Goal: Use online tool/utility: Use online tool/utility

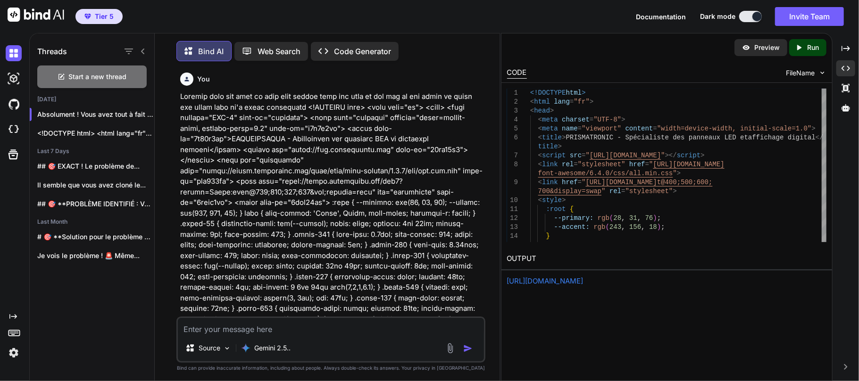
scroll to position [12129, 0]
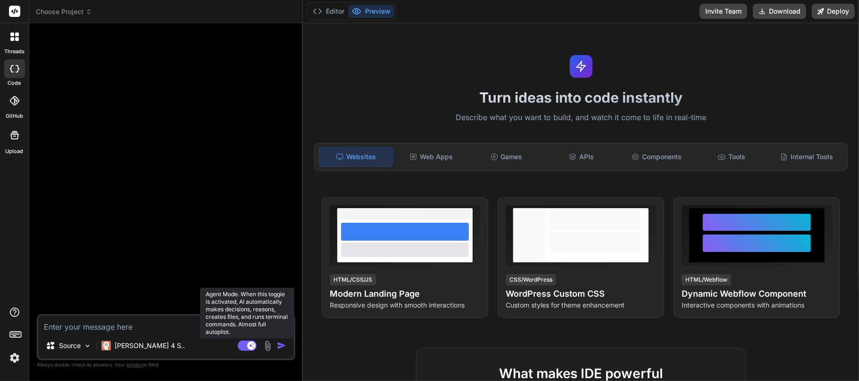
click at [243, 347] on rect at bounding box center [247, 346] width 19 height 10
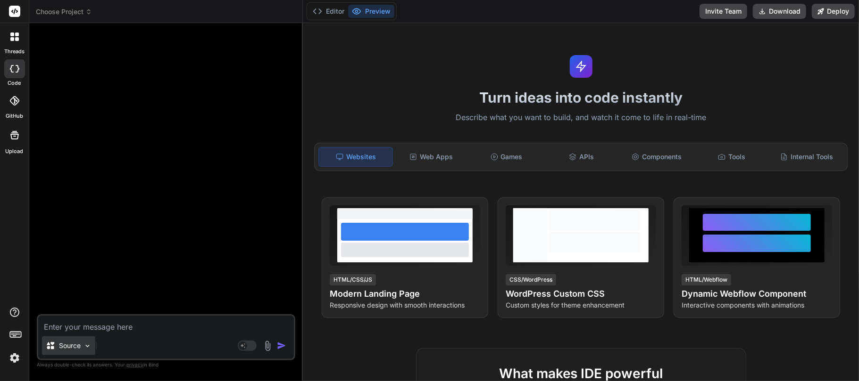
click at [90, 344] on img at bounding box center [87, 346] width 8 height 8
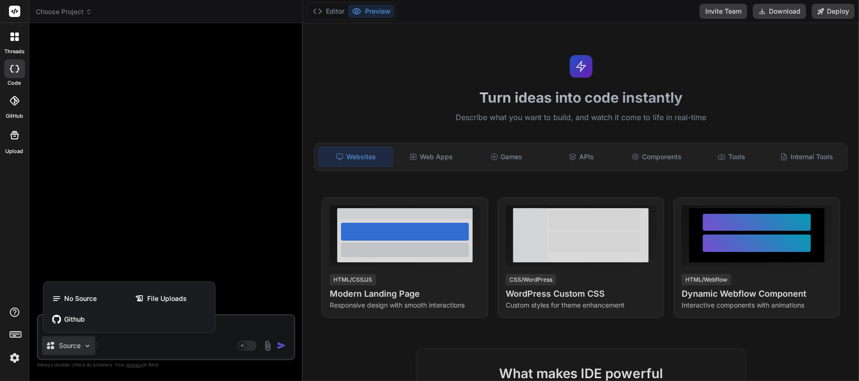
click at [90, 344] on div at bounding box center [429, 190] width 859 height 381
type textarea "x"
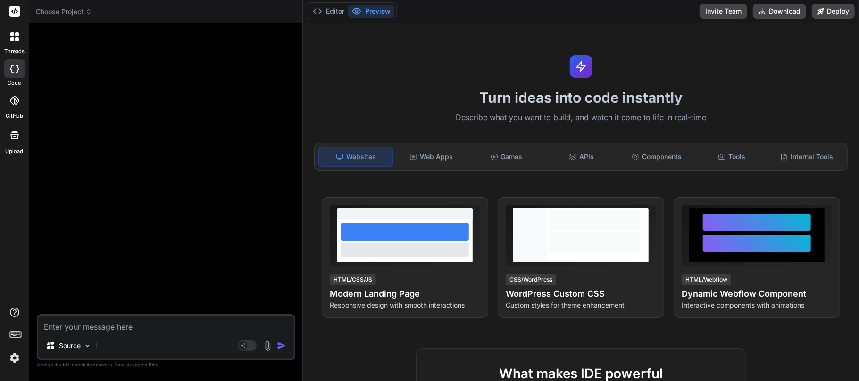
click at [80, 11] on span "Choose Project" at bounding box center [64, 11] width 56 height 9
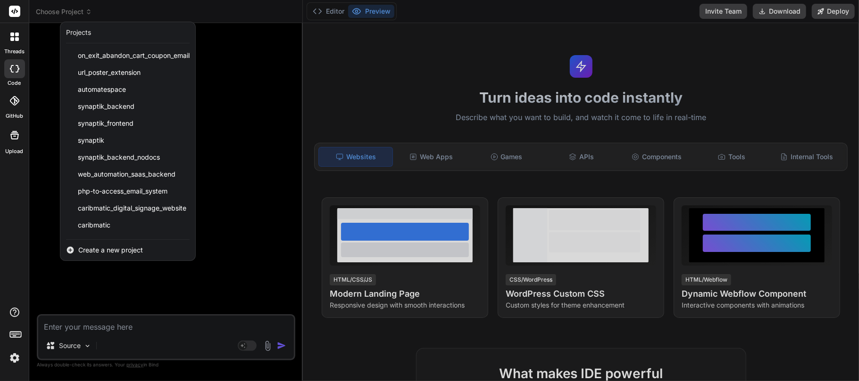
click at [80, 11] on div at bounding box center [429, 190] width 859 height 381
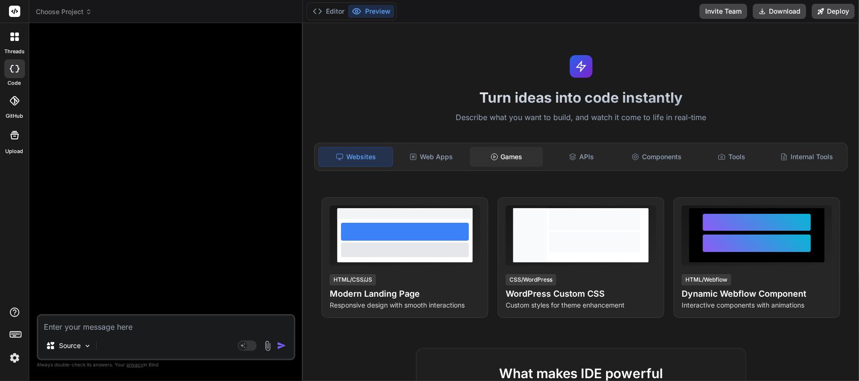
click at [507, 159] on div "Games" at bounding box center [506, 157] width 73 height 20
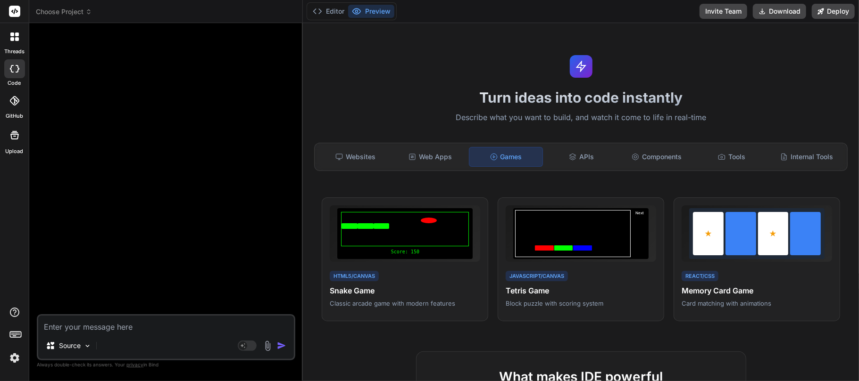
click at [160, 324] on textarea at bounding box center [166, 324] width 256 height 17
click at [110, 330] on textarea at bounding box center [166, 324] width 256 height 17
paste textarea "<!DOCTYPE html> <html lang="fr"> <head> <meta charset="UTF-8" data-id="q2weqguw…"
type textarea "<!DOCTYPE html> <html lang="fr"> <head> <meta charset="UTF-8" data-id="q2weqguw…"
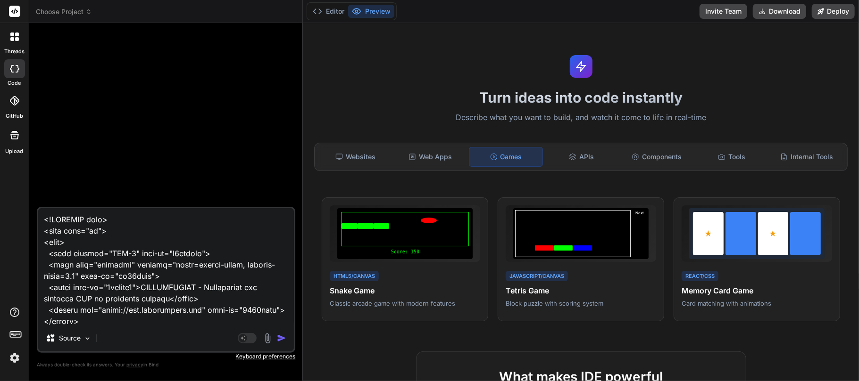
scroll to position [5884, 0]
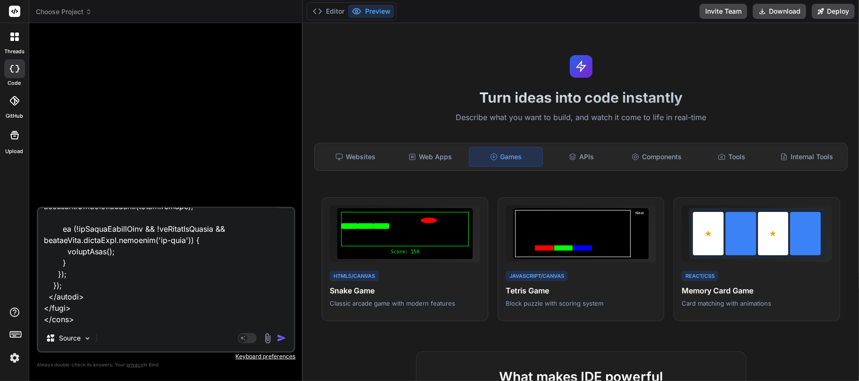
type textarea "x"
type textarea "<!DOCTYPE html> <html lang="fr"> <head> <meta charset="UTF-8" data-id="q2weqguw…"
type textarea "x"
type textarea "<!DOCTYPE html> <html lang="fr"> <head> <meta charset="UTF-8" data-id="q2weqguw…"
type textarea "x"
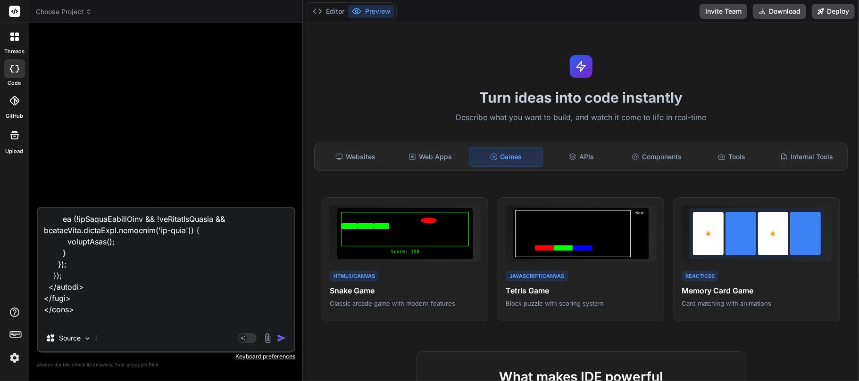
scroll to position [5907, 0]
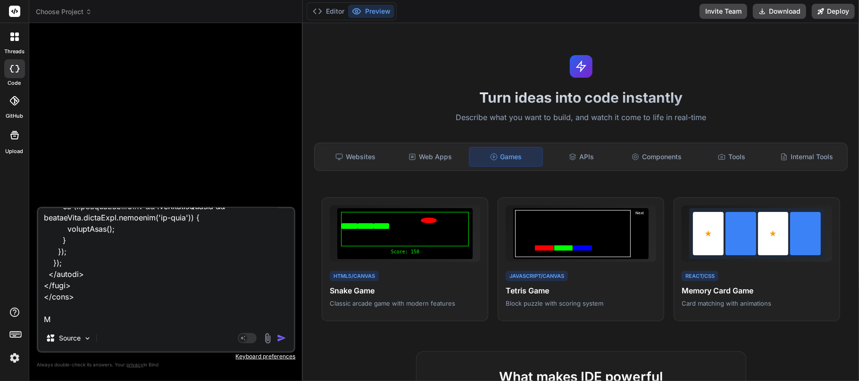
type textarea "<!DOCTYPE html> <html lang="fr"> <head> <meta charset="UTF-8" data-id="q2weqguw…"
type textarea "x"
type textarea "<!DOCTYPE html> <html lang="fr"> <head> <meta charset="UTF-8" data-id="q2weqguw…"
type textarea "x"
type textarea "<!DOCTYPE html> <html lang="fr"> <head> <meta charset="UTF-8" data-id="q2weqguw…"
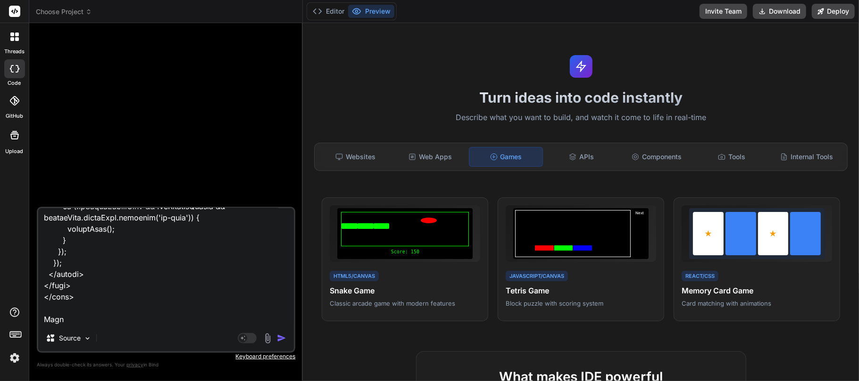
type textarea "x"
type textarea "<!DOCTYPE html> <html lang="fr"> <head> <meta charset="UTF-8" data-id="q2weqguw…"
type textarea "x"
type textarea "<!DOCTYPE html> <html lang="fr"> <head> <meta charset="UTF-8" data-id="q2weqguw…"
type textarea "x"
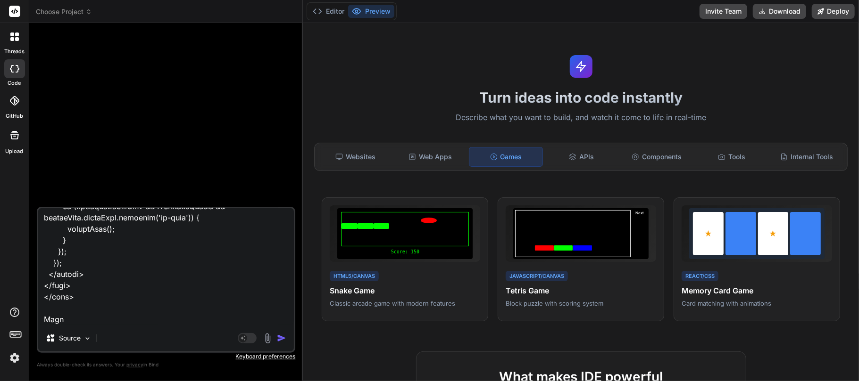
type textarea "<!DOCTYPE html> <html lang="fr"> <head> <meta charset="UTF-8" data-id="q2weqguw…"
type textarea "x"
type textarea "<!DOCTYPE html> <html lang="fr"> <head> <meta charset="UTF-8" data-id="q2weqguw…"
type textarea "x"
type textarea "<!DOCTYPE html> <html lang="fr"> <head> <meta charset="UTF-8" data-id="q2weqguw…"
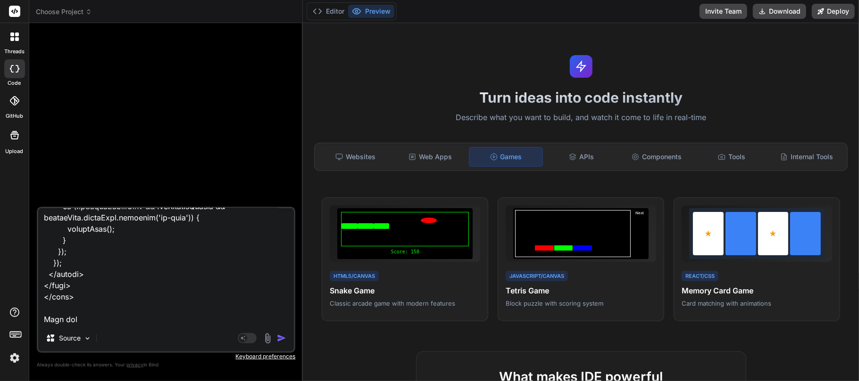
type textarea "x"
type textarea "<!DOCTYPE html> <html lang="fr"> <head> <meta charset="UTF-8" data-id="q2weqguw…"
type textarea "x"
type textarea "<!DOCTYPE html> <html lang="fr"> <head> <meta charset="UTF-8" data-id="q2weqguw…"
type textarea "x"
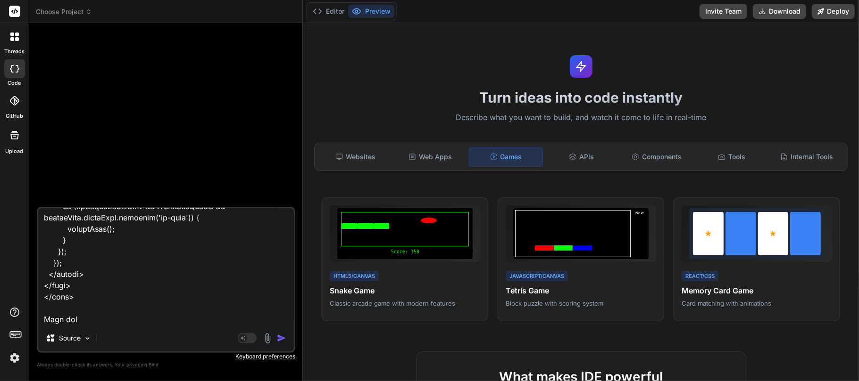
type textarea "<!DOCTYPE html> <html lang="fr"> <head> <meta charset="UTF-8" data-id="q2weqguw…"
type textarea "x"
type textarea "<!DOCTYPE html> <html lang="fr"> <head> <meta charset="UTF-8" data-id="q2weqguw…"
type textarea "x"
type textarea "<!DOCTYPE html> <html lang="fr"> <head> <meta charset="UTF-8" data-id="q2weqguw…"
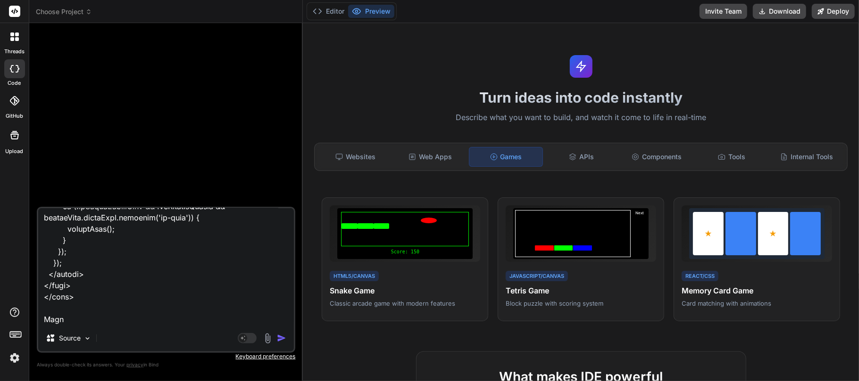
type textarea "x"
type textarea "<!DOCTYPE html> <html lang="fr"> <head> <meta charset="UTF-8" data-id="q2weqguw…"
type textarea "x"
type textarea "<!DOCTYPE html> <html lang="fr"> <head> <meta charset="UTF-8" data-id="q2weqguw…"
type textarea "x"
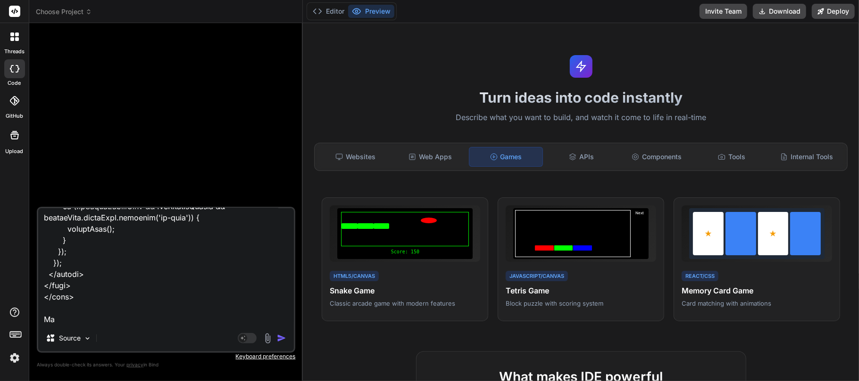
type textarea "<!DOCTYPE html> <html lang="fr"> <head> <meta charset="UTF-8" data-id="q2weqguw…"
type textarea "x"
type textarea "<!DOCTYPE html> <html lang="fr"> <head> <meta charset="UTF-8" data-id="q2weqguw…"
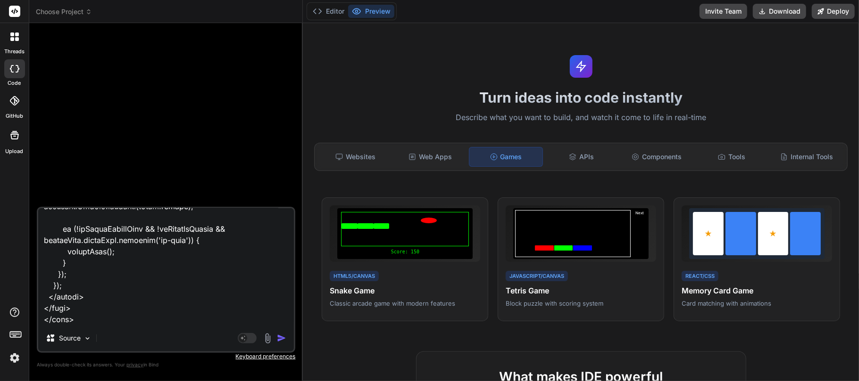
type textarea "x"
type textarea "<!DOCTYPE html> <html lang="fr"> <head> <meta charset="UTF-8" data-id="q2weqguw…"
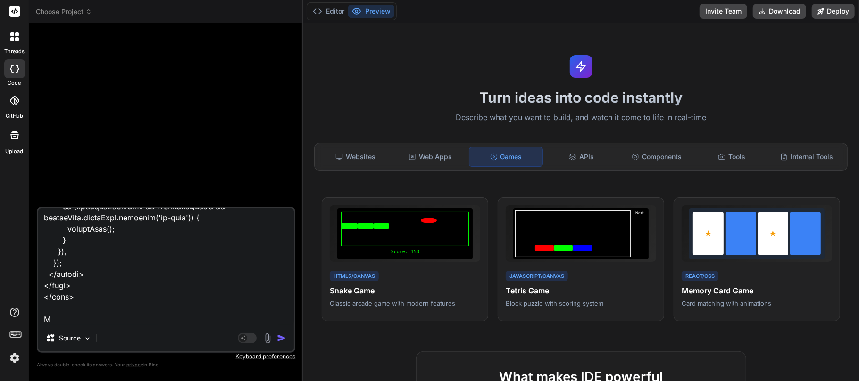
type textarea "x"
type textarea "<!DOCTYPE html> <html lang="fr"> <head> <meta charset="UTF-8" data-id="q2weqguw…"
type textarea "x"
type textarea "<!DOCTYPE html> <html lang="fr"> <head> <meta charset="UTF-8" data-id="q2weqguw…"
type textarea "x"
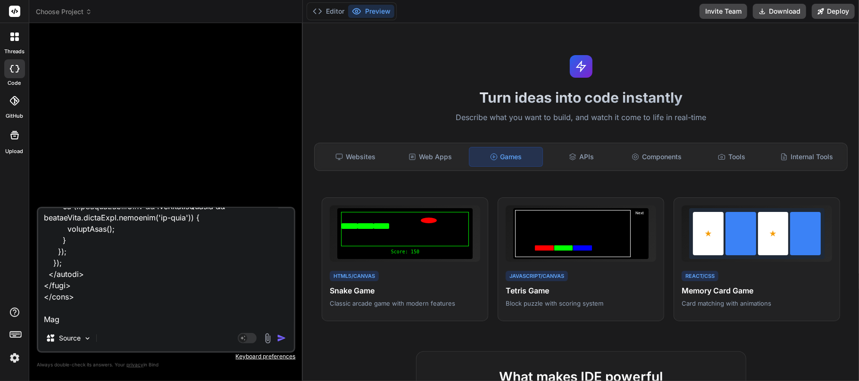
type textarea "<!DOCTYPE html> <html lang="fr"> <head> <meta charset="UTF-8" data-id="q2weqguw…"
type textarea "x"
type textarea "<!DOCTYPE html> <html lang="fr"> <head> <meta charset="UTF-8" data-id="q2weqguw…"
type textarea "x"
type textarea "<!DOCTYPE html> <html lang="fr"> <head> <meta charset="UTF-8" data-id="q2weqguw…"
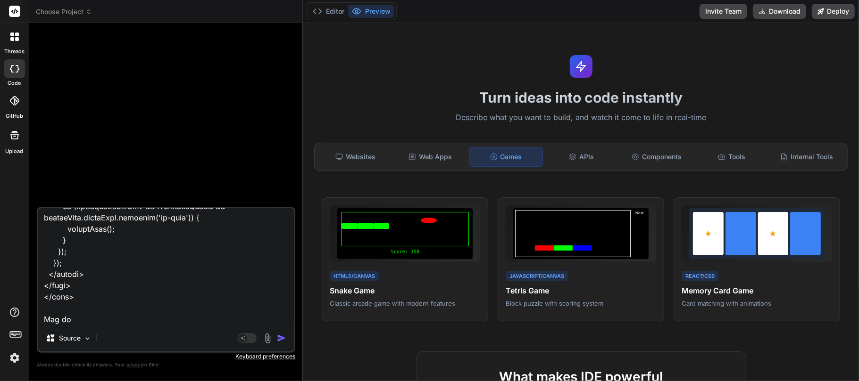
type textarea "x"
type textarea "<!DOCTYPE html> <html lang="fr"> <head> <meta charset="UTF-8" data-id="q2weqguw…"
type textarea "x"
type textarea "<!DOCTYPE html> <html lang="fr"> <head> <meta charset="UTF-8" data-id="q2weqguw…"
type textarea "x"
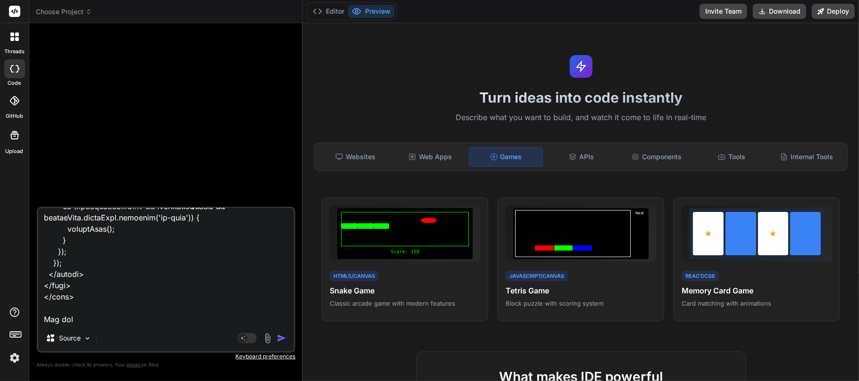
type textarea "<!DOCTYPE html> <html lang="fr"> <head> <meta charset="UTF-8" data-id="q2weqguw…"
type textarea "x"
type textarea "<!DOCTYPE html> <html lang="fr"> <head> <meta charset="UTF-8" data-id="q2weqguw…"
type textarea "x"
type textarea "<!DOCTYPE html> <html lang="fr"> <head> <meta charset="UTF-8" data-id="q2weqguw…"
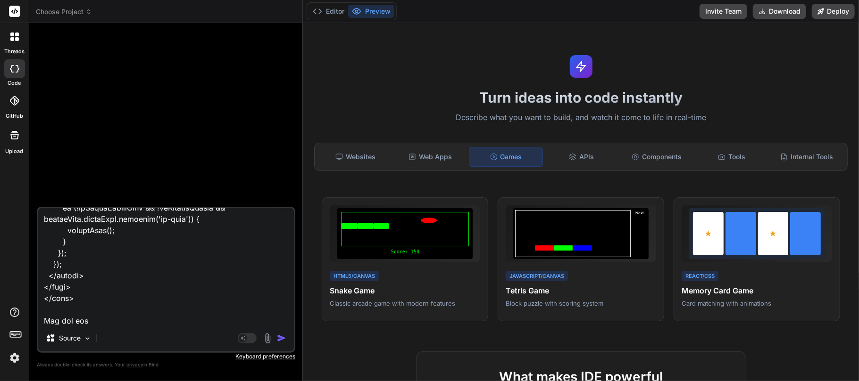
type textarea "x"
type textarea "<!DOCTYPE html> <html lang="fr"> <head> <meta charset="UTF-8" data-id="q2weqguw…"
type textarea "x"
type textarea "<!DOCTYPE html> <html lang="fr"> <head> <meta charset="UTF-8" data-id="q2weqguw…"
type textarea "x"
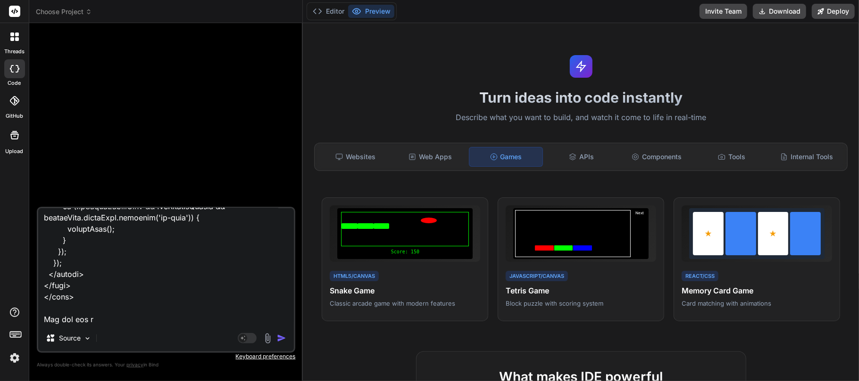
type textarea "<!DOCTYPE html> <html lang="fr"> <head> <meta charset="UTF-8" data-id="q2weqguw…"
type textarea "x"
type textarea "<!DOCTYPE html> <html lang="fr"> <head> <meta charset="UTF-8" data-id="q2weqguw…"
type textarea "x"
type textarea "<!DOCTYPE html> <html lang="fr"> <head> <meta charset="UTF-8" data-id="q2weqguw…"
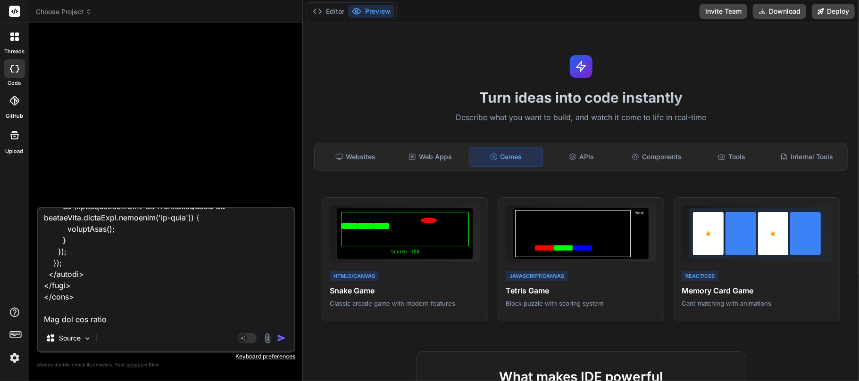
type textarea "x"
type textarea "<!DOCTYPE html> <html lang="fr"> <head> <meta charset="UTF-8" data-id="q2weqguw…"
type textarea "x"
type textarea "<!DOCTYPE html> <html lang="fr"> <head> <meta charset="UTF-8" data-id="q2weqguw…"
type textarea "x"
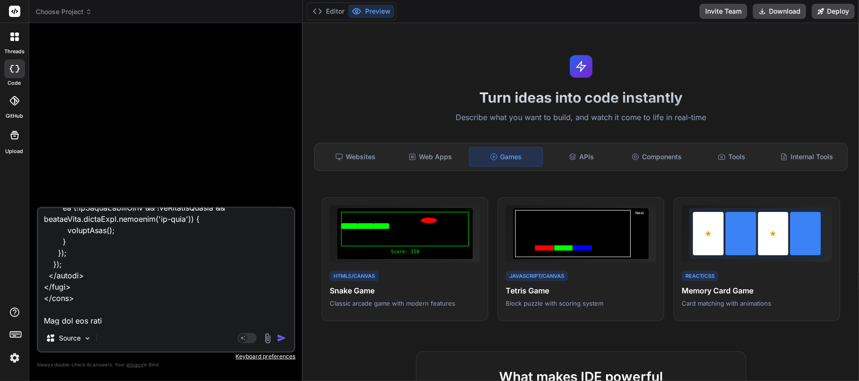
type textarea "<!DOCTYPE html> <html lang="fr"> <head> <meta charset="UTF-8" data-id="q2weqguw…"
type textarea "x"
type textarea "<!DOCTYPE html> <html lang="fr"> <head> <meta charset="UTF-8" data-id="q2weqguw…"
type textarea "x"
type textarea "<!DOCTYPE html> <html lang="fr"> <head> <meta charset="UTF-8" data-id="q2weqguw…"
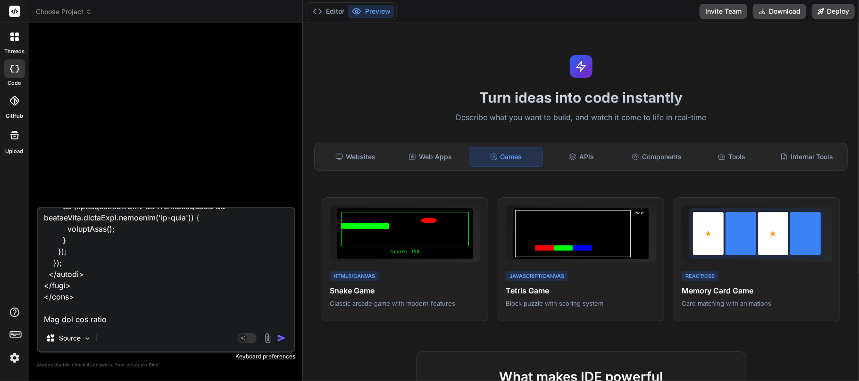
type textarea "x"
type textarea "<!DOCTYPE html> <html lang="fr"> <head> <meta charset="UTF-8" data-id="q2weqguw…"
type textarea "x"
type textarea "<!DOCTYPE html> <html lang="fr"> <head> <meta charset="UTF-8" data-id="q2weqguw…"
type textarea "x"
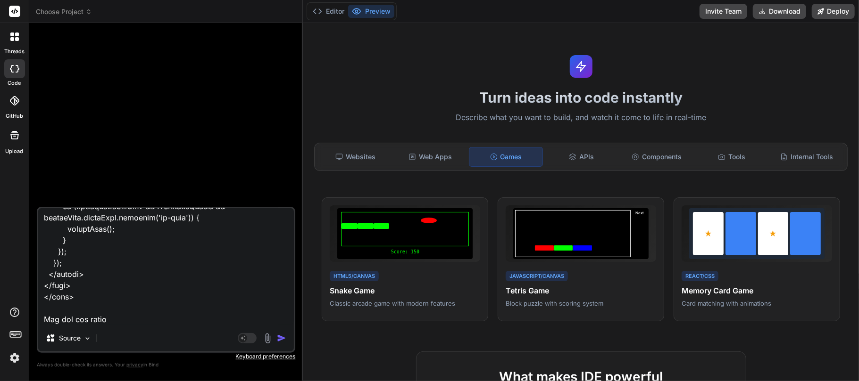
type textarea "<!DOCTYPE html> <html lang="fr"> <head> <meta charset="UTF-8" data-id="q2weqguw…"
type textarea "x"
type textarea "<!DOCTYPE html> <html lang="fr"> <head> <meta charset="UTF-8" data-id="q2weqguw…"
type textarea "x"
type textarea "<!DOCTYPE html> <html lang="fr"> <head> <meta charset="UTF-8" data-id="q2weqguw…"
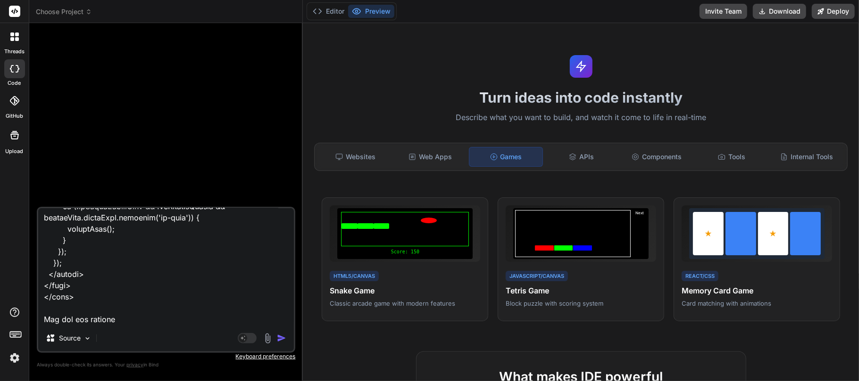
type textarea "x"
type textarea "<!DOCTYPE html> <html lang="fr"> <head> <meta charset="UTF-8" data-id="q2weqguw…"
type textarea "x"
type textarea "<!DOCTYPE html> <html lang="fr"> <head> <meta charset="UTF-8" data-id="q2weqguw…"
type textarea "x"
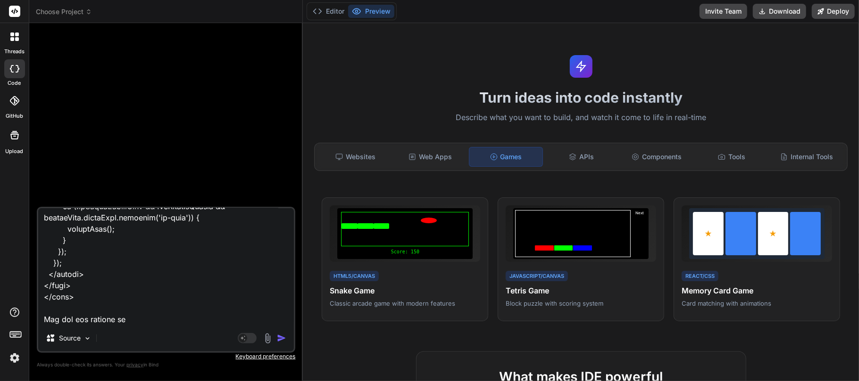
type textarea "<!DOCTYPE html> <html lang="fr"> <head> <meta charset="UTF-8" data-id="q2weqguw…"
type textarea "x"
type textarea "<!DOCTYPE html> <html lang="fr"> <head> <meta charset="UTF-8" data-id="q2weqguw…"
type textarea "x"
type textarea "<!DOCTYPE html> <html lang="fr"> <head> <meta charset="UTF-8" data-id="q2weqguw…"
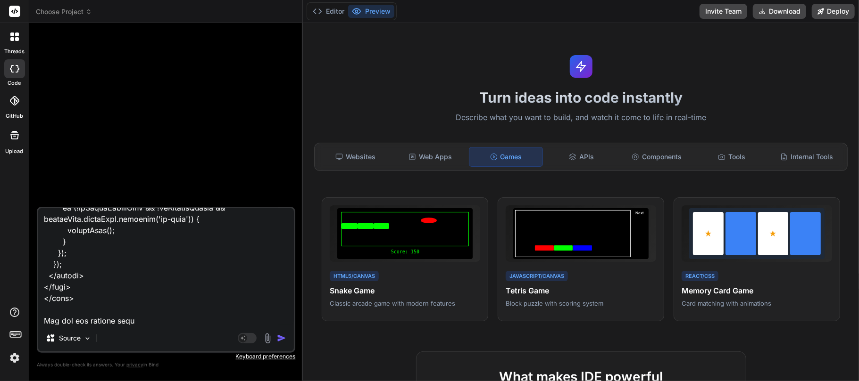
type textarea "x"
type textarea "<!DOCTYPE html> <html lang="fr"> <head> <meta charset="UTF-8" data-id="q2weqguw…"
type textarea "x"
type textarea "<!DOCTYPE html> <html lang="fr"> <head> <meta charset="UTF-8" data-id="q2weqguw…"
type textarea "x"
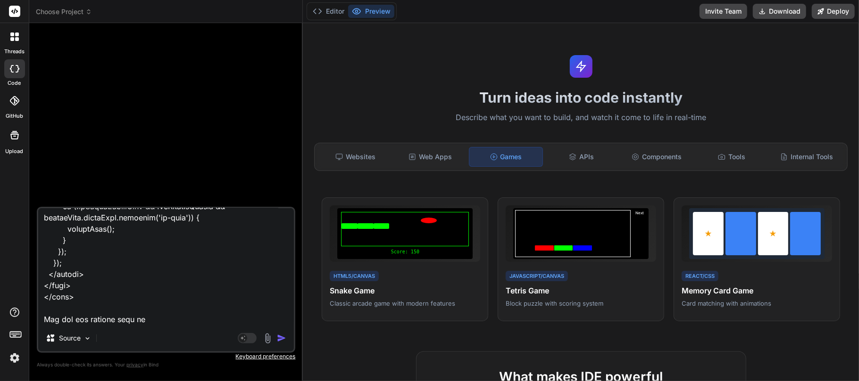
type textarea "<!DOCTYPE html> <html lang="fr"> <head> <meta charset="UTF-8" data-id="q2weqguw…"
type textarea "x"
type textarea "<!DOCTYPE html> <html lang="fr"> <head> <meta charset="UTF-8" data-id="q2weqguw…"
type textarea "x"
type textarea "<!DOCTYPE html> <html lang="fr"> <head> <meta charset="UTF-8" data-id="q2weqguw…"
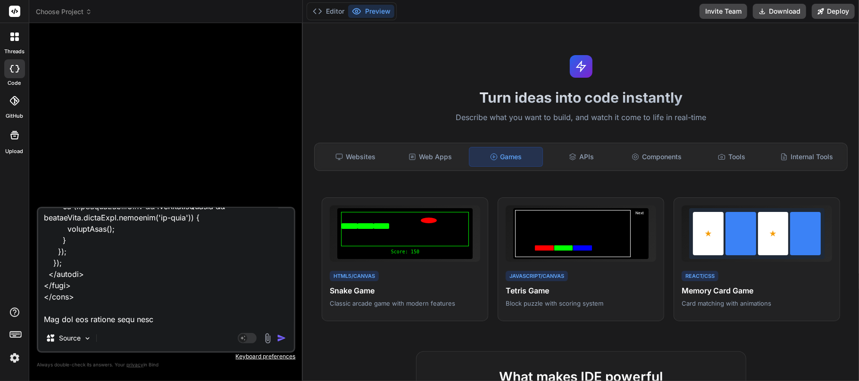
type textarea "x"
type textarea "<!DOCTYPE html> <html lang="fr"> <head> <meta charset="UTF-8" data-id="q2weqguw…"
click at [282, 341] on img "button" at bounding box center [281, 338] width 9 height 9
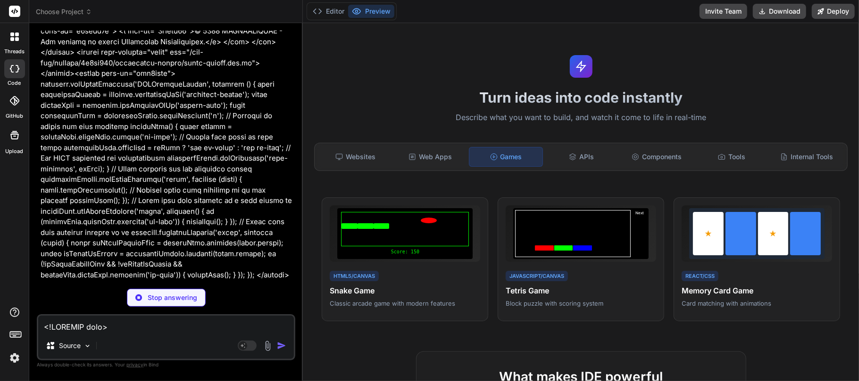
scroll to position [2656, 0]
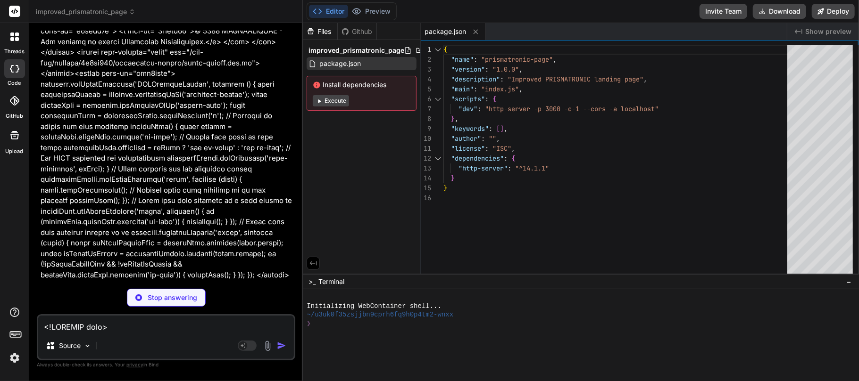
type textarea "x"
type textarea "}); }); }); </script> </body> </html>"
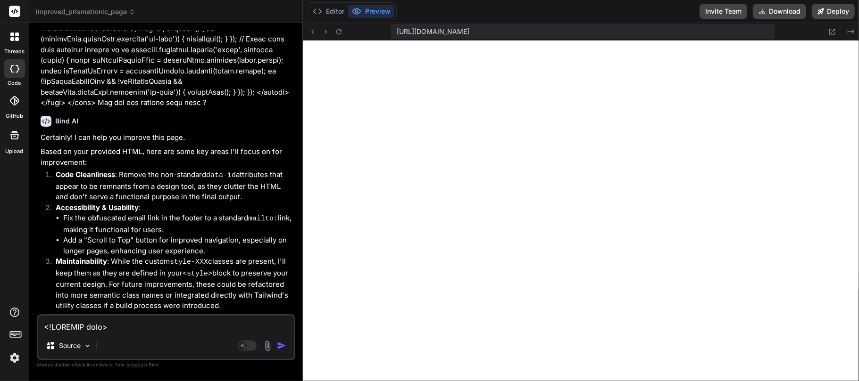
scroll to position [2832, 0]
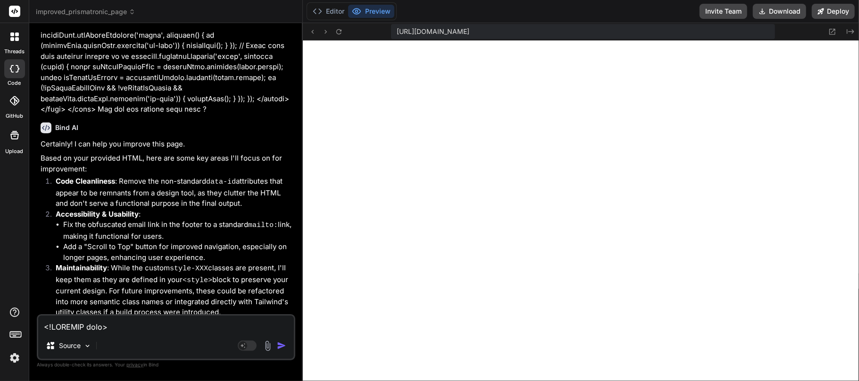
click at [122, 14] on span "improved_prismatronic_page" at bounding box center [85, 11] width 99 height 9
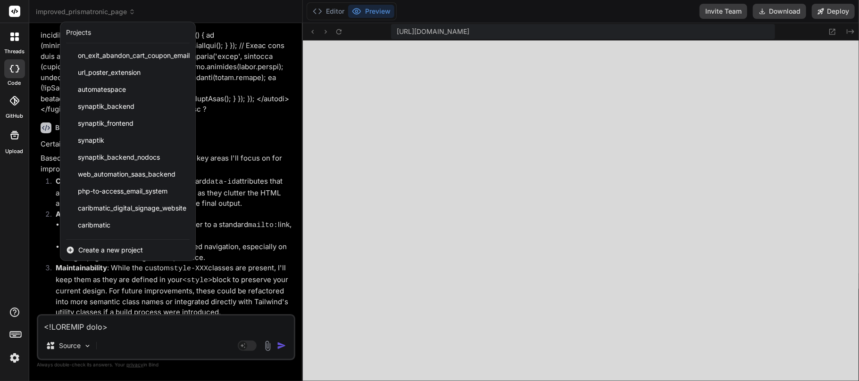
click at [84, 9] on div at bounding box center [429, 190] width 859 height 381
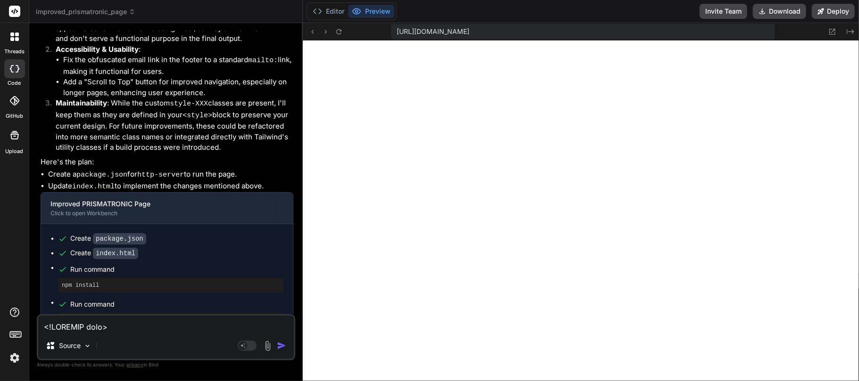
scroll to position [3023, 0]
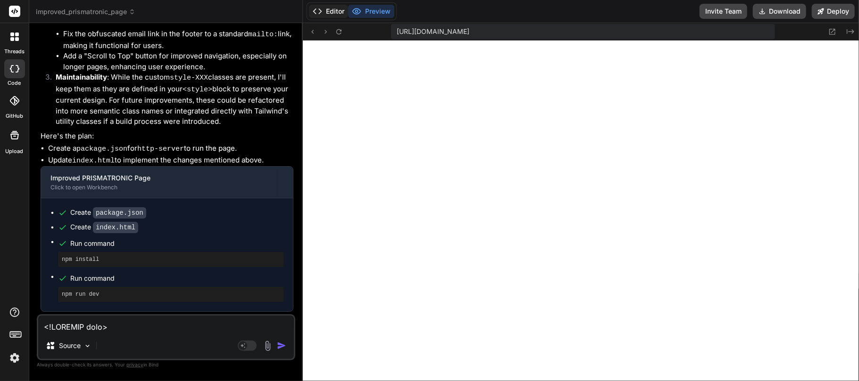
click at [333, 7] on button "Editor" at bounding box center [328, 11] width 39 height 13
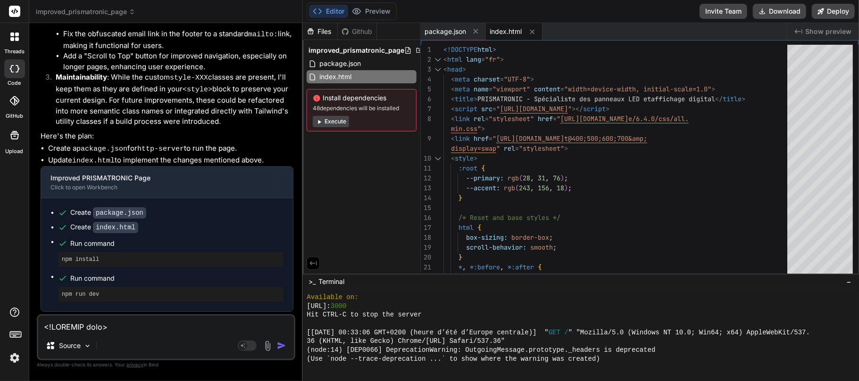
click at [328, 122] on button "Execute" at bounding box center [331, 121] width 36 height 11
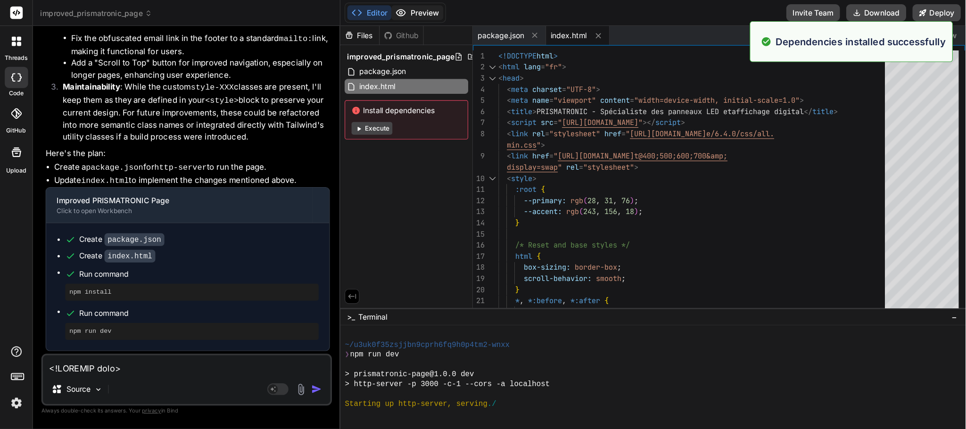
scroll to position [783, 0]
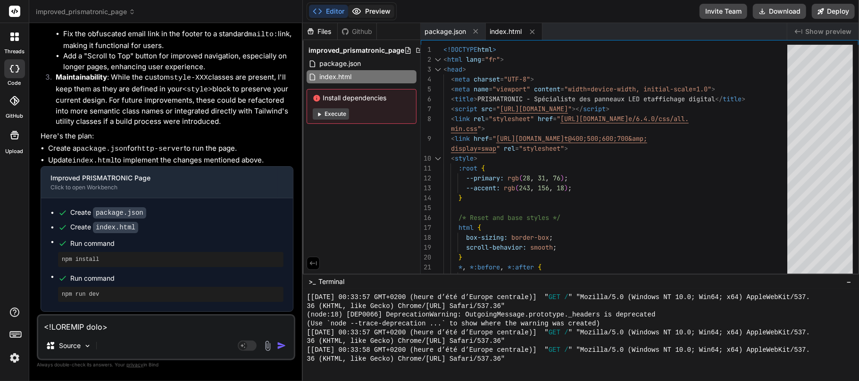
click at [378, 6] on button "Preview" at bounding box center [371, 11] width 46 height 13
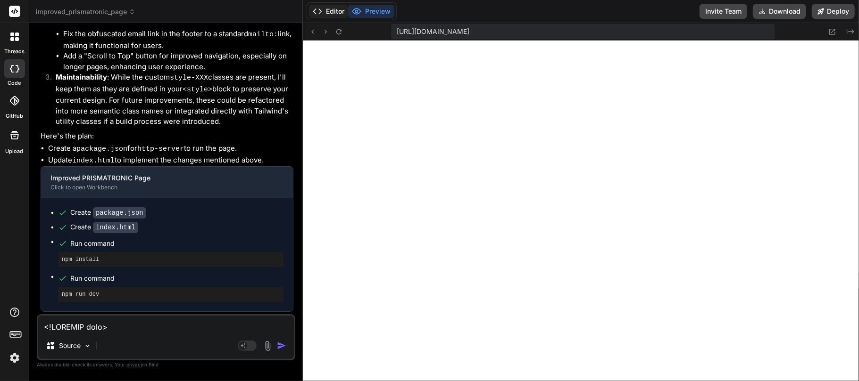
click at [333, 12] on button "Editor" at bounding box center [328, 11] width 39 height 13
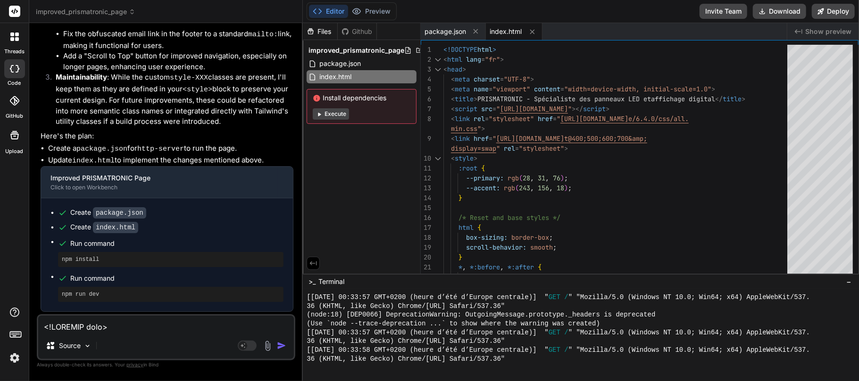
click at [505, 28] on span "index.html" at bounding box center [505, 31] width 32 height 9
click at [829, 27] on span "Show preview" at bounding box center [828, 31] width 46 height 9
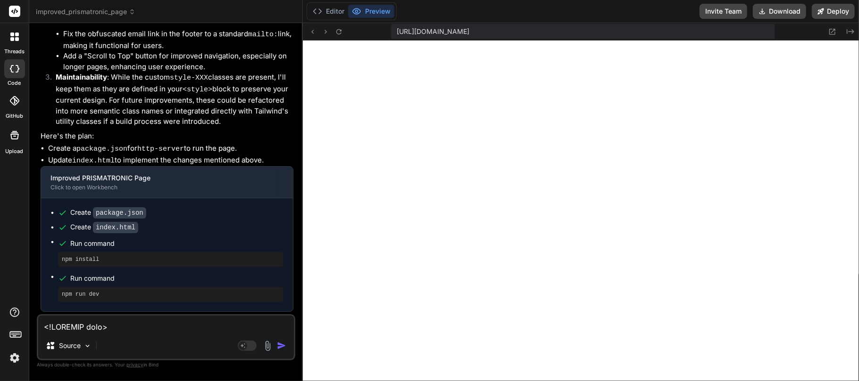
type textarea "x"
type textarea "behavior: 'smooth' }); }); }); </script> </body> </html>"
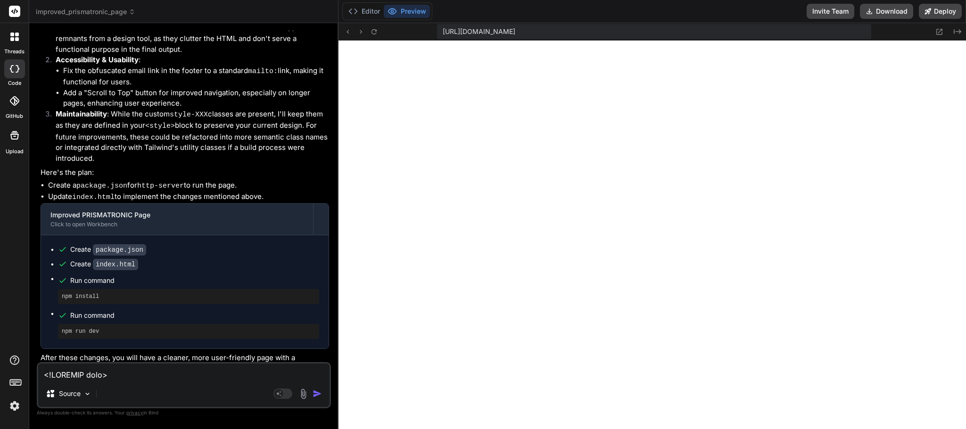
type textarea "x"
type textarea "}); </script> </body> </html>"
type textarea "x"
type textarea "}); }); </script> </body> </html>"
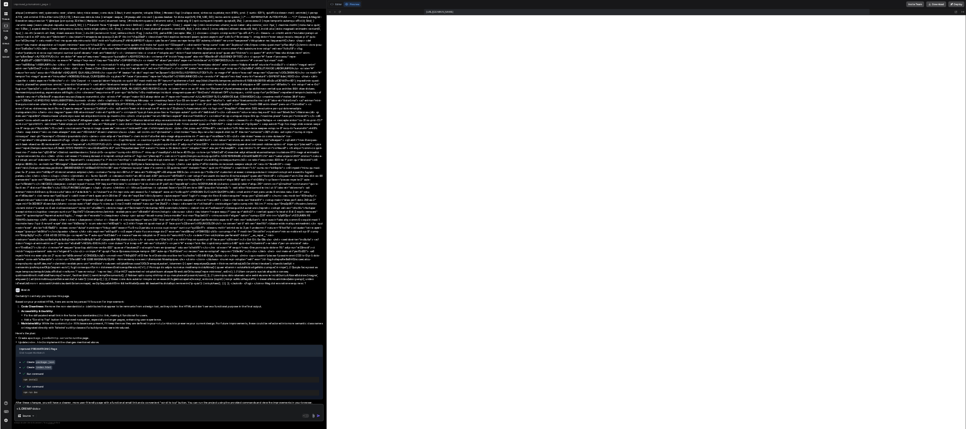
scroll to position [525, 0]
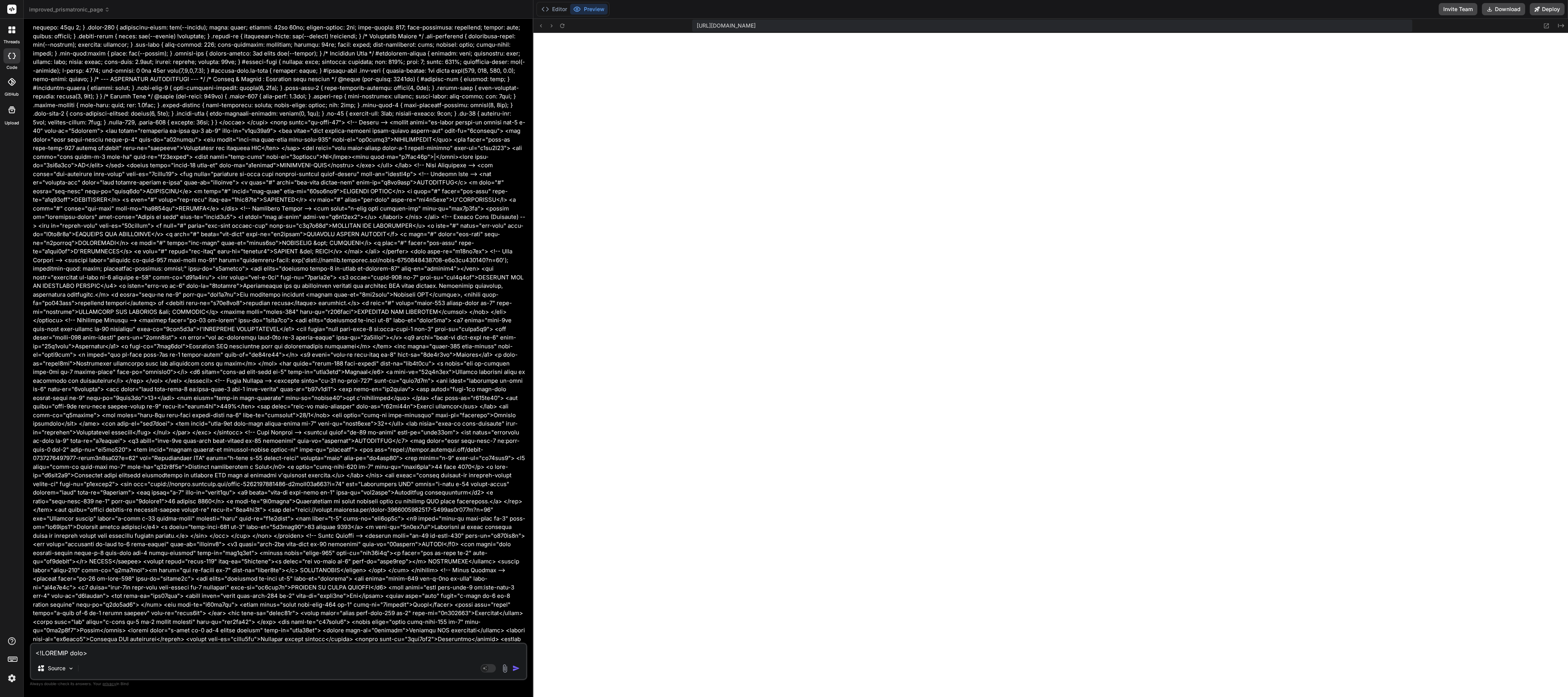
type textarea "x"
type textarea "}); </script> </body> </html>"
type textarea "x"
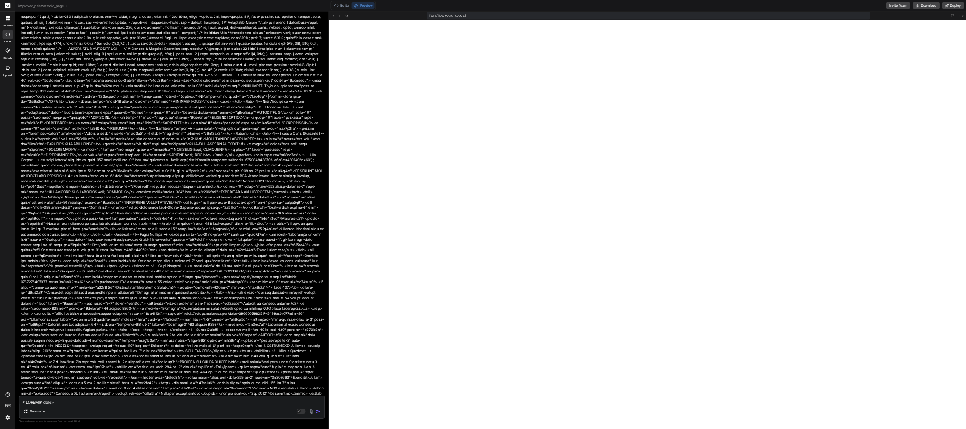
scroll to position [754, 0]
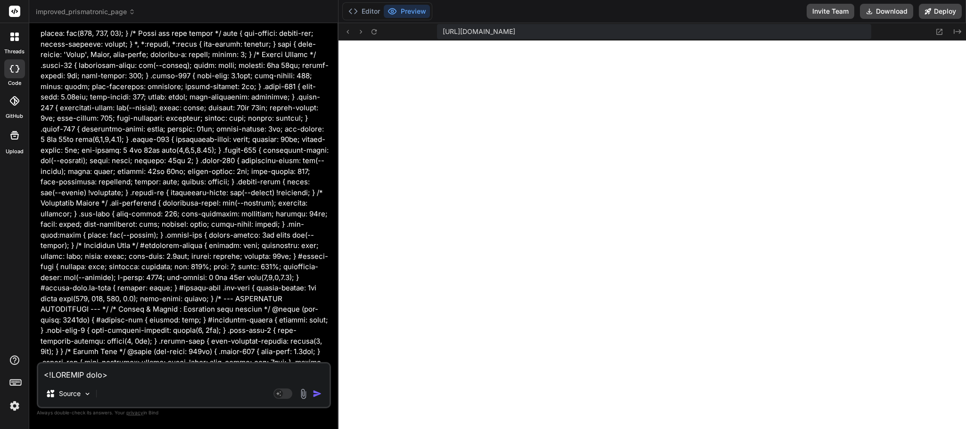
click at [128, 10] on span "improved_prismatronic_page" at bounding box center [85, 11] width 99 height 9
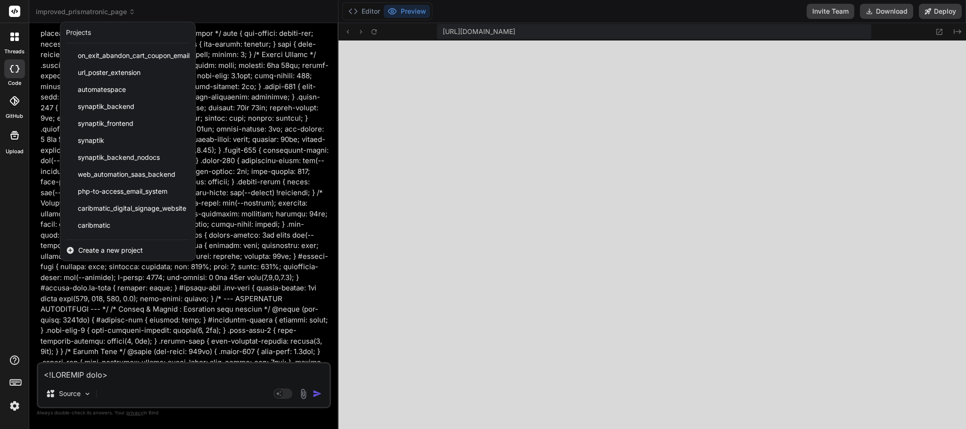
click at [371, 9] on div at bounding box center [483, 214] width 966 height 429
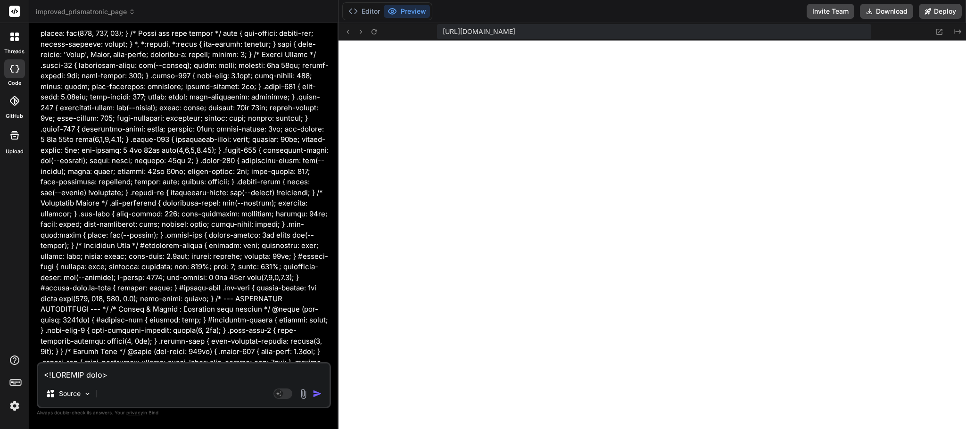
click at [371, 9] on button "Editor" at bounding box center [364, 11] width 39 height 13
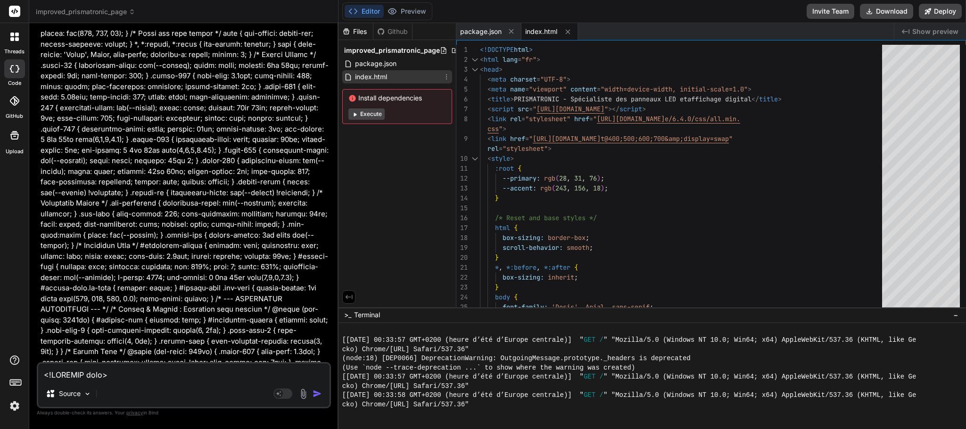
click at [376, 76] on span "index.html" at bounding box center [371, 76] width 34 height 11
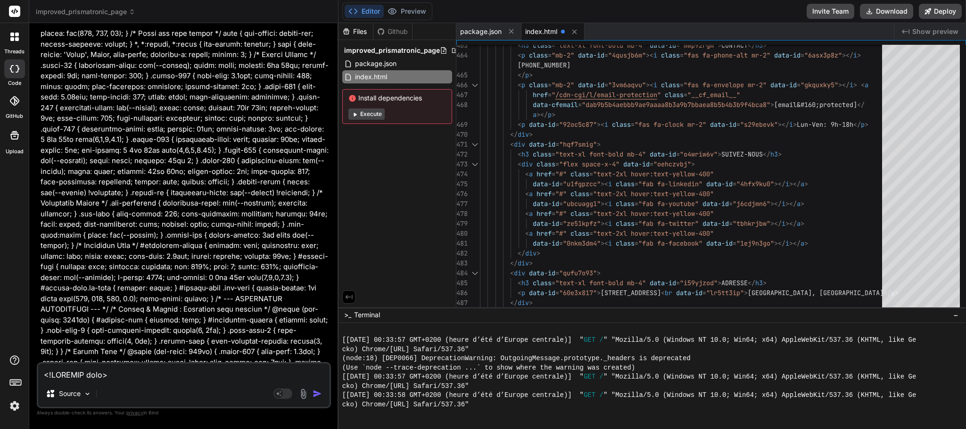
click at [858, 32] on span "Show preview" at bounding box center [935, 31] width 46 height 9
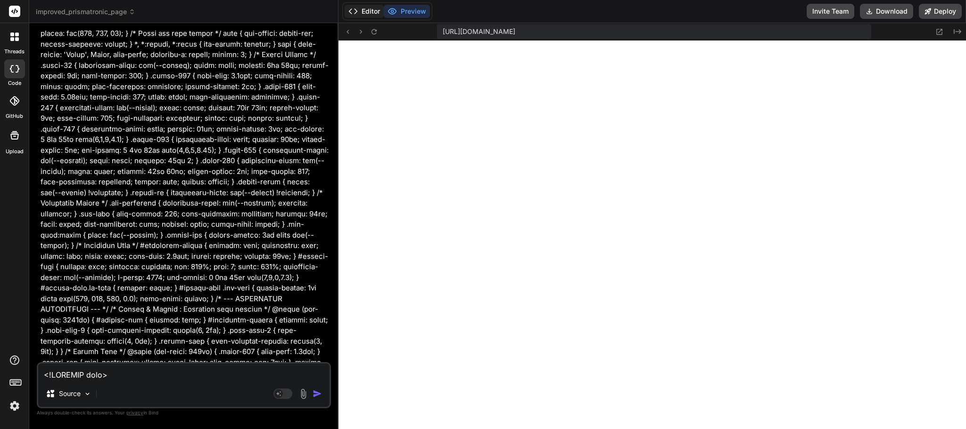
click at [365, 5] on button "Editor" at bounding box center [364, 11] width 39 height 13
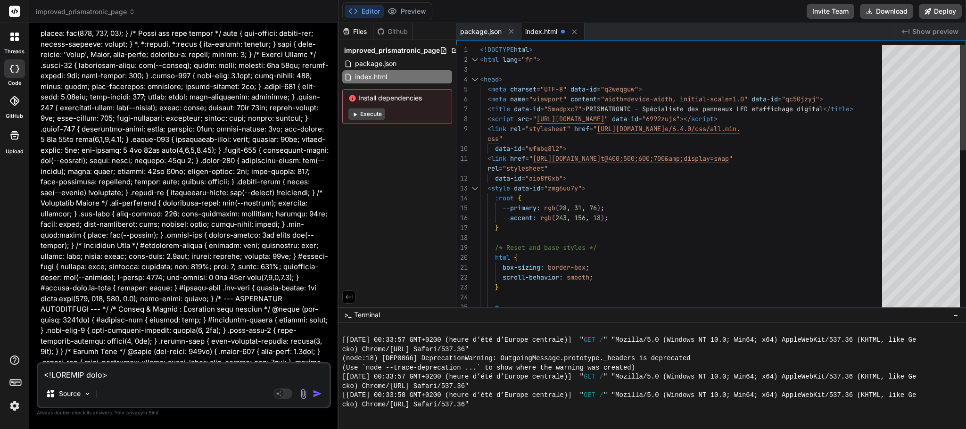
click at [545, 29] on span "index.html" at bounding box center [541, 31] width 32 height 9
drag, startPoint x: 545, startPoint y: 29, endPoint x: 529, endPoint y: 31, distance: 15.3
click at [529, 31] on span "index.html" at bounding box center [541, 31] width 32 height 9
click at [547, 32] on span "index.html" at bounding box center [541, 31] width 32 height 9
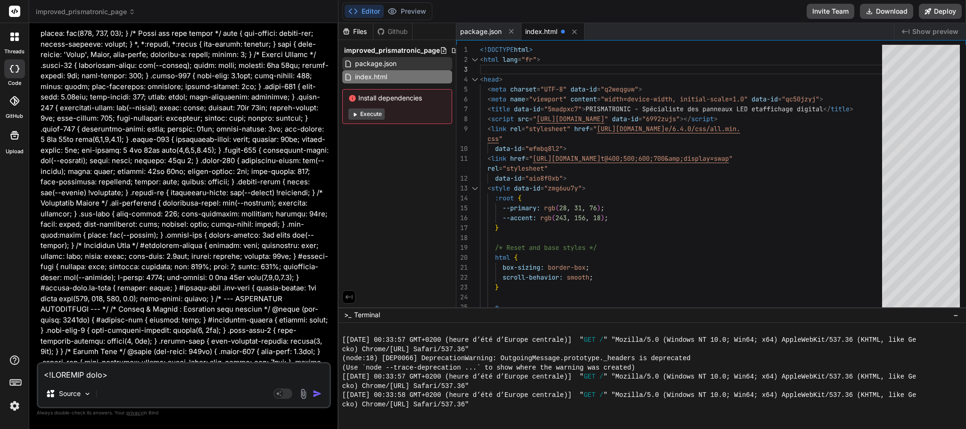
click at [447, 64] on div "package.json" at bounding box center [397, 63] width 110 height 13
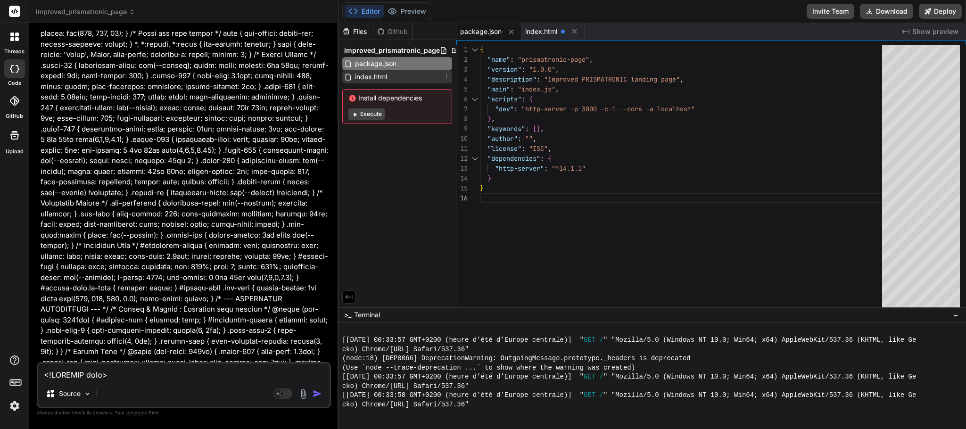
click at [434, 78] on div "index.html" at bounding box center [397, 76] width 110 height 13
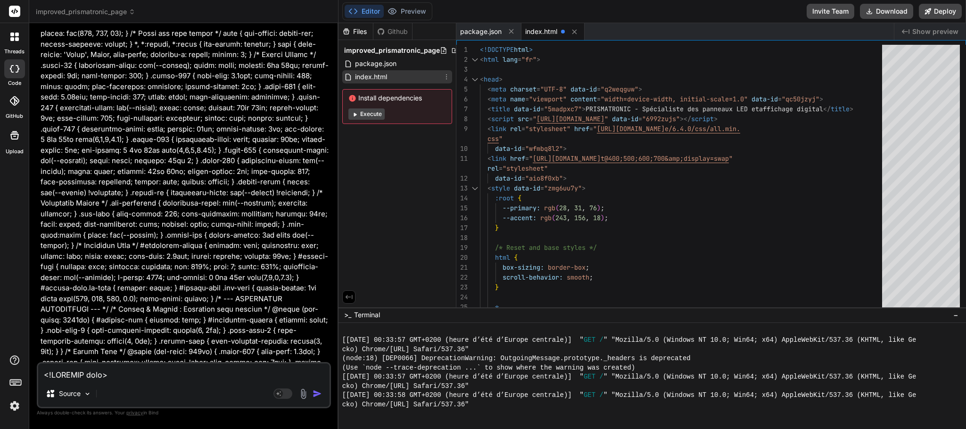
click at [447, 78] on icon at bounding box center [447, 77] width 8 height 8
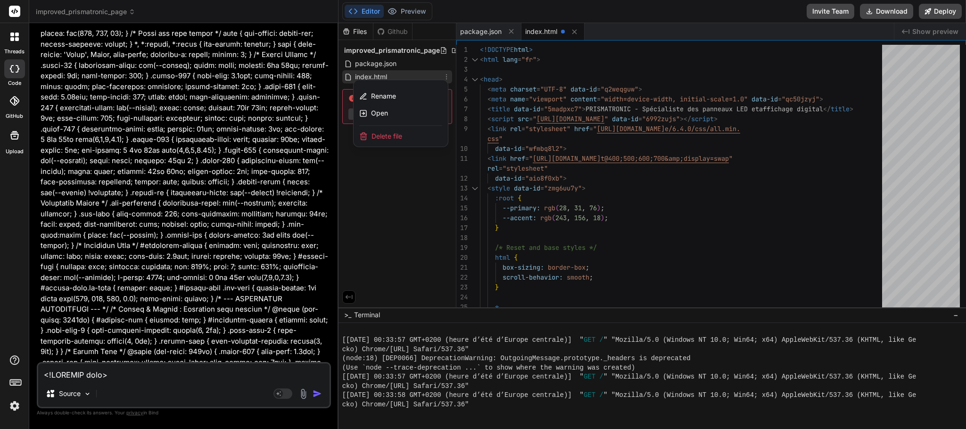
click at [662, 209] on div at bounding box center [652, 226] width 627 height 406
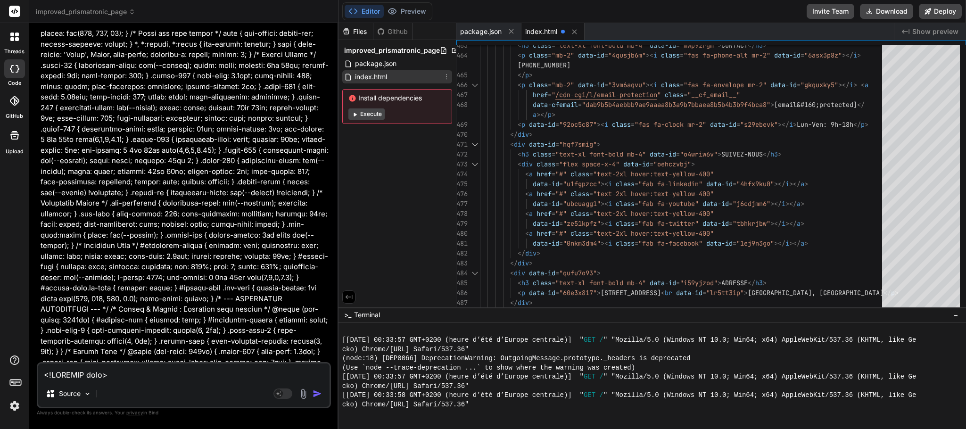
type textarea "data-cfemail="dab9b5b4aebbb9ae9aaaa8b3a9b7bbaea8b5b4b3b9f4bca8">[email&#160;pro…"
click at [377, 111] on button "Execute" at bounding box center [366, 113] width 36 height 11
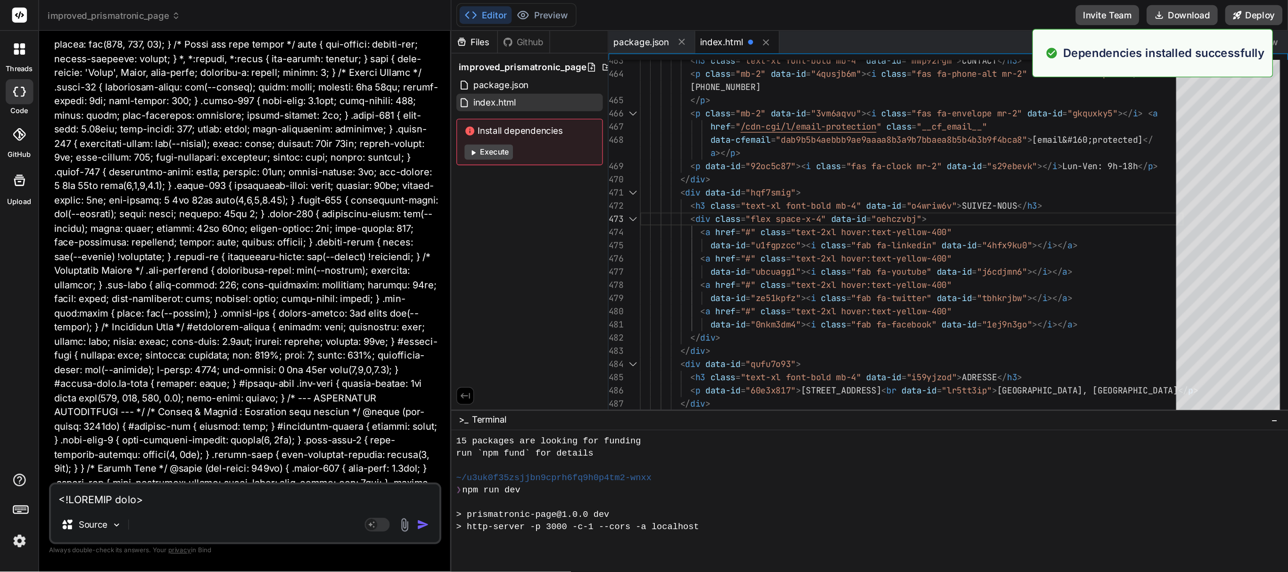
scroll to position [1214, 0]
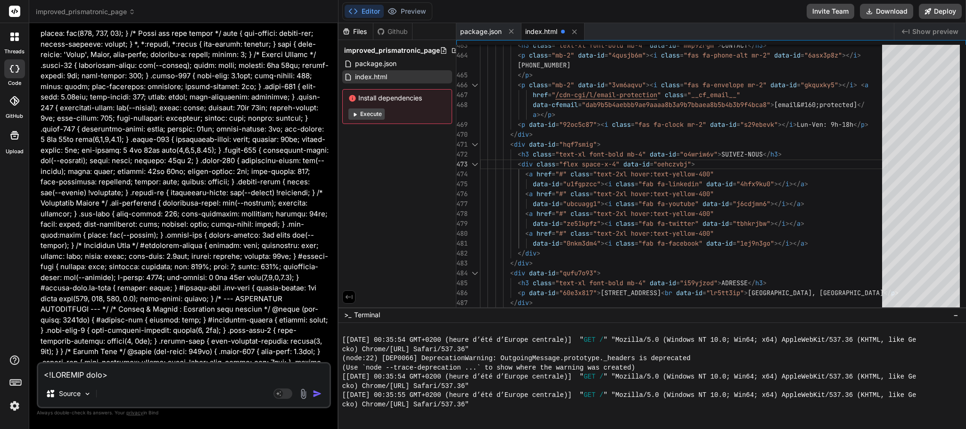
click at [858, 33] on span "Show preview" at bounding box center [935, 31] width 46 height 9
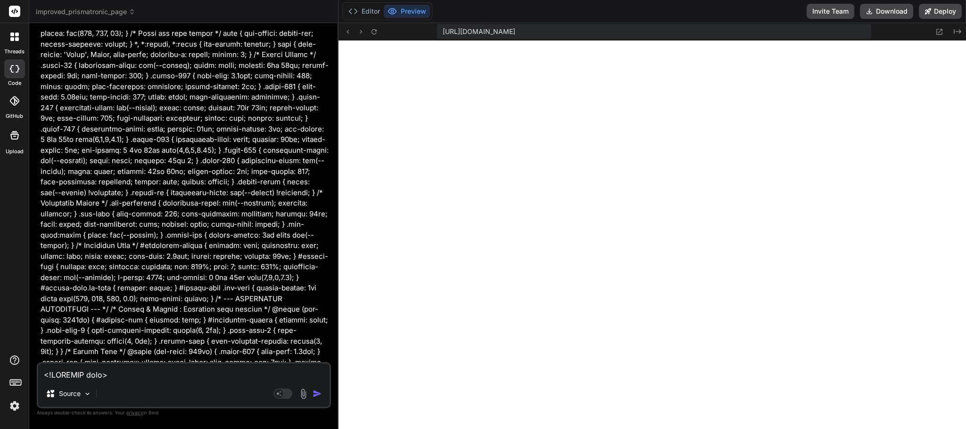
type textarea "x"
type textarea "href="/cdn-cgi/l/email-protection" class="__cf_email__" data-cfemail="dab9b5b4a…"
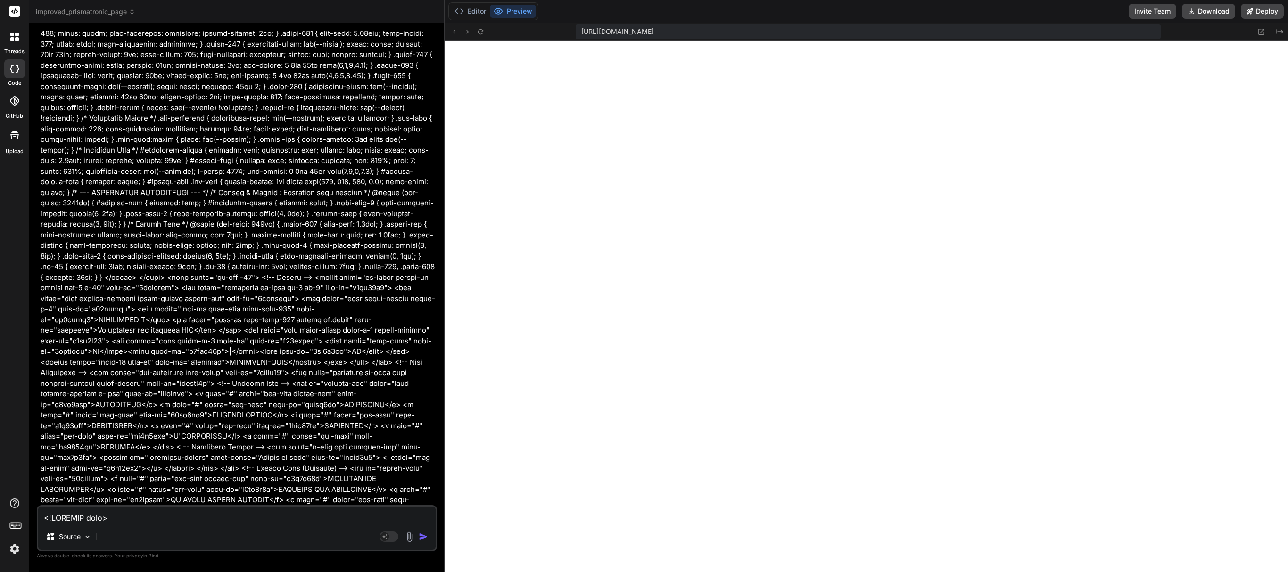
type textarea "x"
type textarea "data-cfemail="dab9b5b4aebbb9ae9aaaa8b3a9b7bbaea8b5b4b3b9f4bca8">[email&#160;pro…"
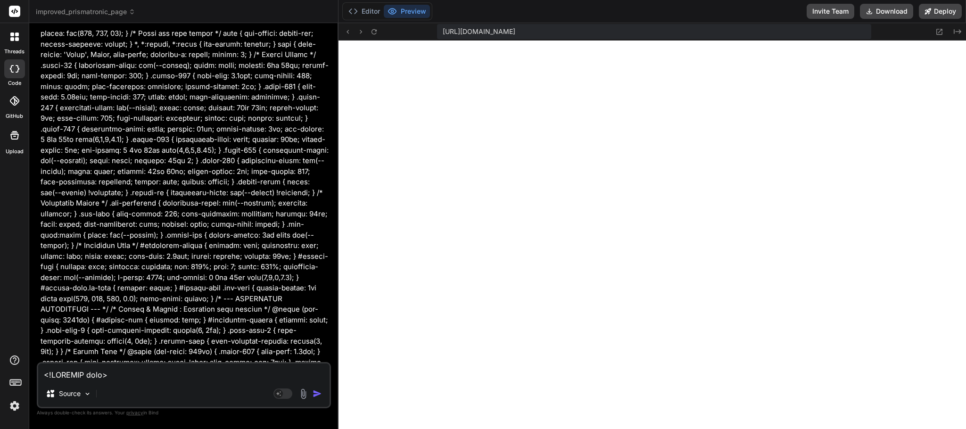
type textarea "x"
type textarea "data-cfemail="dab9b5b4aebbb9ae9aaaa8b3a9b7bbaea8b5b4b3b9f4bca8">[email&#160;pro…"
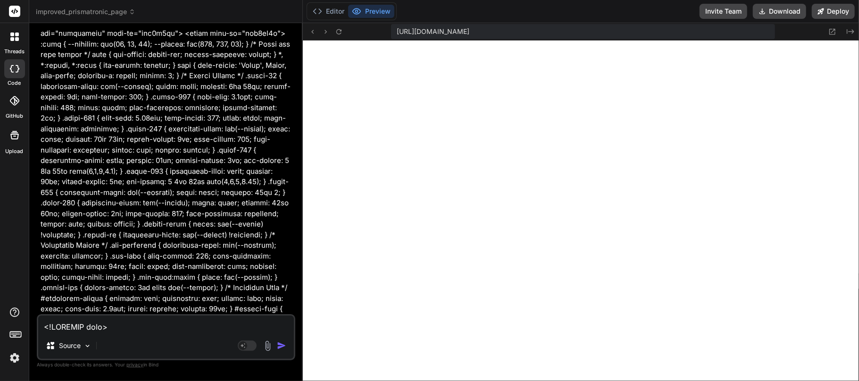
type textarea "x"
type textarea "</div> <div data-id="hqf7smig"> <h3 class="text-xl font-bold mb-4" data-id="o4w…"
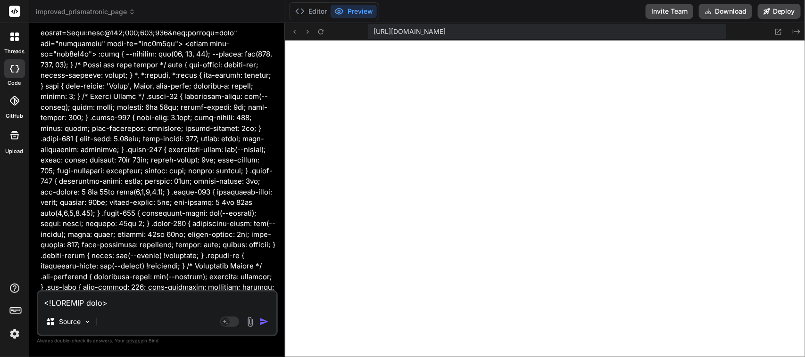
type textarea "x"
type textarea "data-cfemail="dab9b5b4aebbb9ae9aaaa8b3a9b7bbaea8b5b4b3b9f4bca8">[email&#160;pro…"
type textarea "x"
type textarea "data-cfemail="dab9b5b4aebbb9ae9aaaa8b3a9b7bbaea8b5b4b3b9f4bca8">[email&#160;pro…"
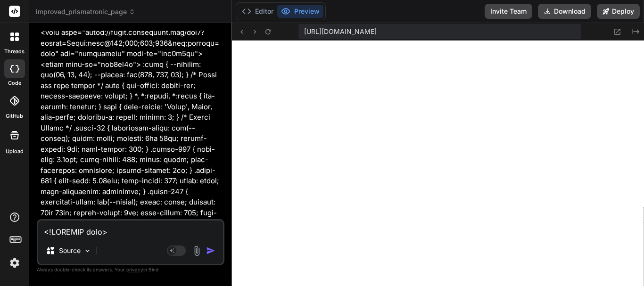
type textarea "x"
type textarea "data-cfemail="dab9b5b4aebbb9ae9aaaa8b3a9b7bbaea8b5b4b3b9f4bca8">[email&#160;pro…"
type textarea "x"
type textarea "</div> <div data-id="hqf7smig"> <h3 class="text-xl font-bold mb-4" data-id="o4w…"
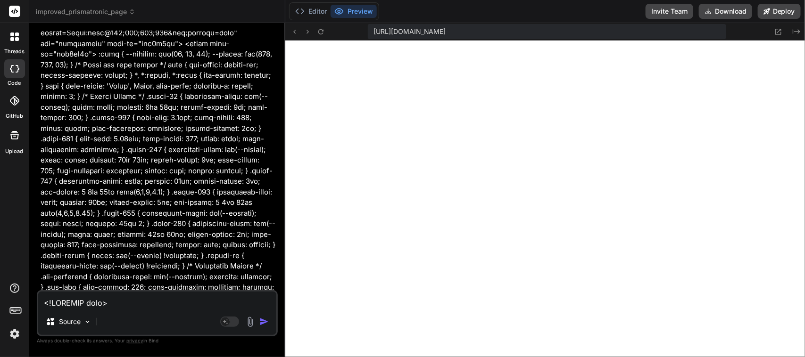
type textarea "x"
type textarea "data-cfemail="dab9b5b4aebbb9ae9aaaa8b3a9b7bbaea8b5b4b3b9f4bca8">[email&#160;pro…"
type textarea "x"
type textarea "<div data-id="hqf7smig"> <h3 class="text-xl font-bold mb-4" data-id="o4wriw6v">…"
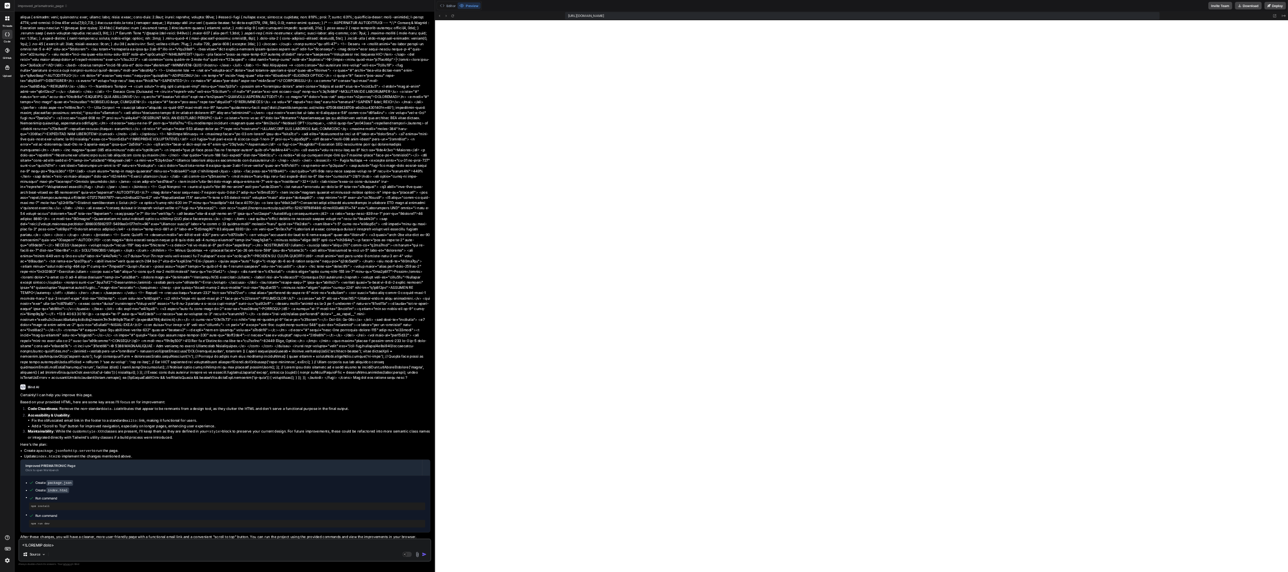
scroll to position [931, 0]
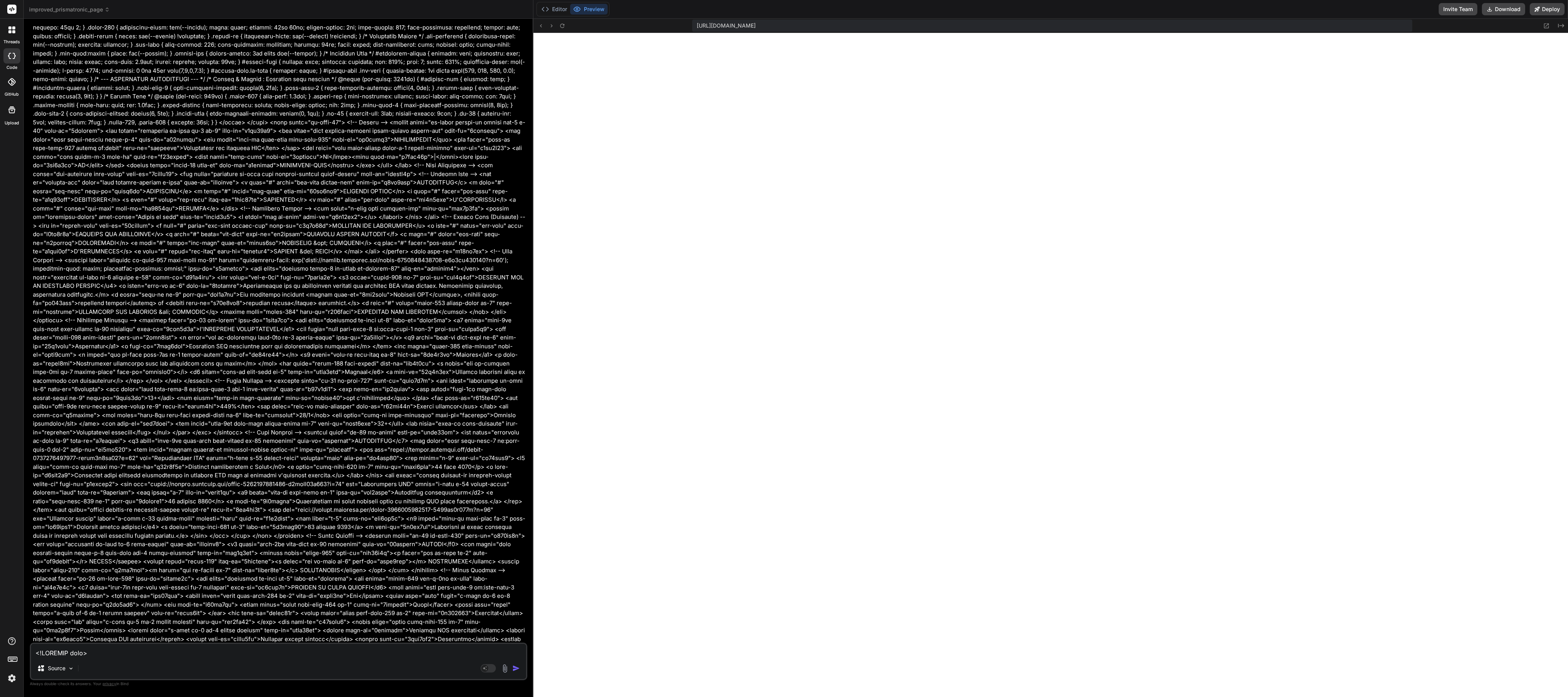
type textarea "x"
type textarea "href="/cdn-cgi/l/email-protection" class="__cf_email__" data-cfemail="dab9b5b4a…"
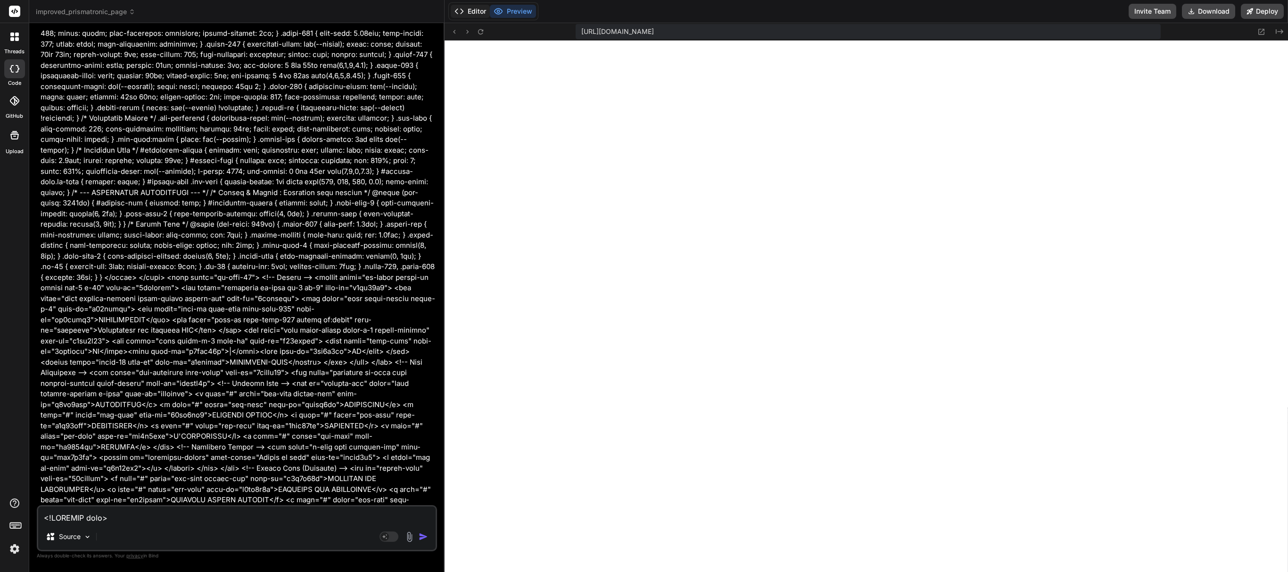
click at [478, 8] on button "Editor" at bounding box center [470, 11] width 39 height 13
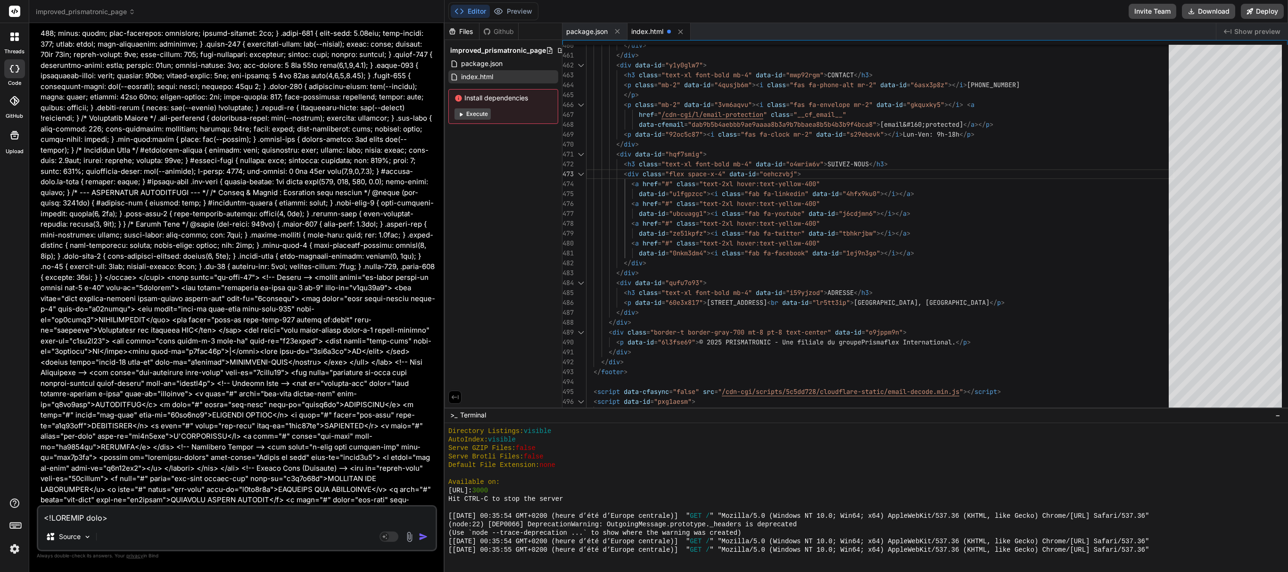
click at [5, 72] on div at bounding box center [14, 68] width 21 height 19
type textarea "x"
